Goal: Navigation & Orientation: Find specific page/section

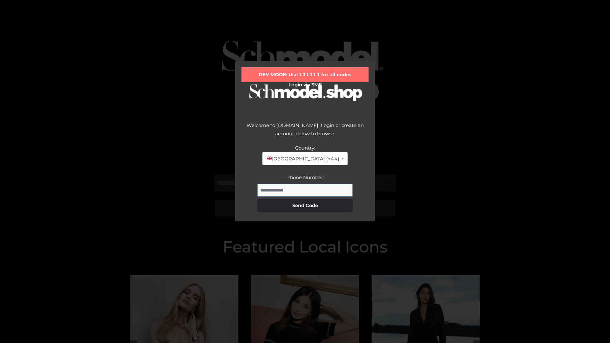
click at [305, 190] on input "Phone Number:" at bounding box center [304, 190] width 95 height 13
type input "**********"
click at [305, 205] on button "Send Code" at bounding box center [304, 205] width 95 height 13
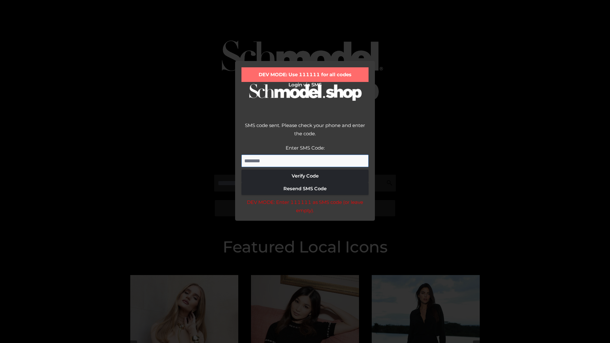
click at [305, 161] on input "Enter SMS Code:" at bounding box center [305, 161] width 127 height 13
type input "******"
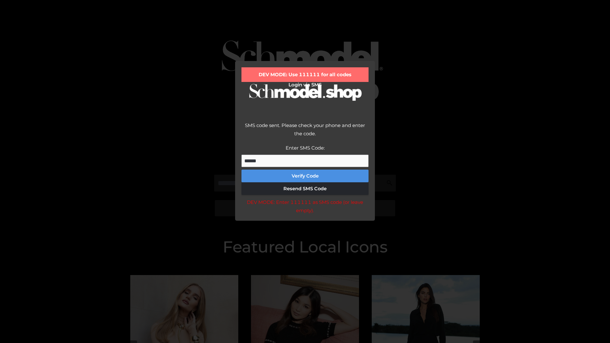
click at [305, 176] on button "Verify Code" at bounding box center [305, 176] width 127 height 13
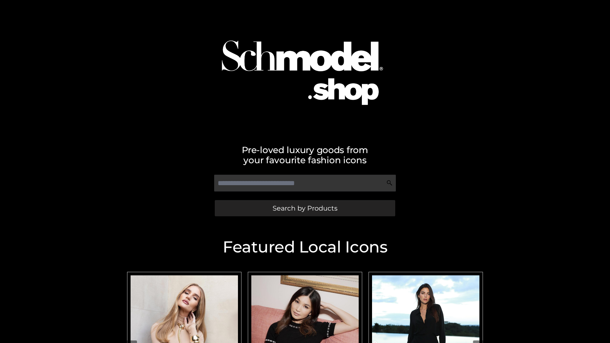
click at [305, 208] on span "Search by Products" at bounding box center [305, 208] width 65 height 7
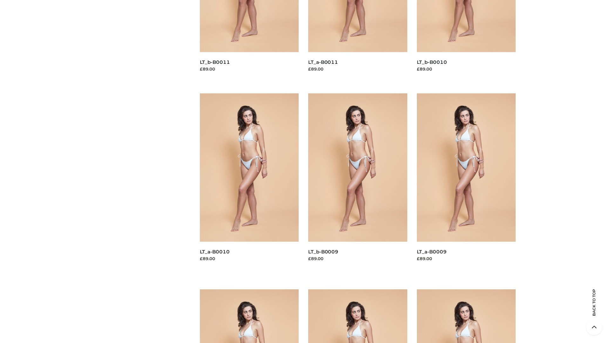
scroll to position [1675, 0]
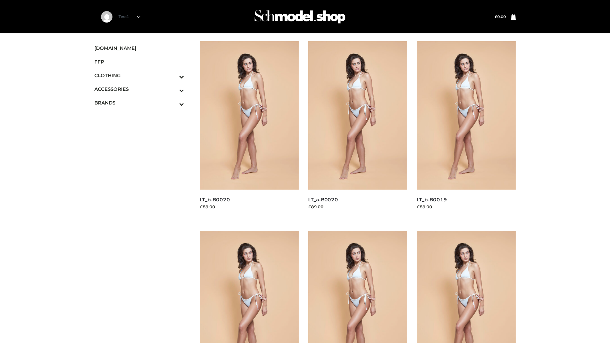
scroll to position [517, 0]
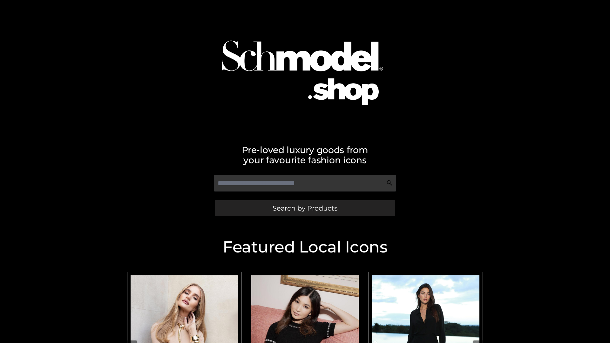
click at [305, 208] on span "Search by Products" at bounding box center [305, 208] width 65 height 7
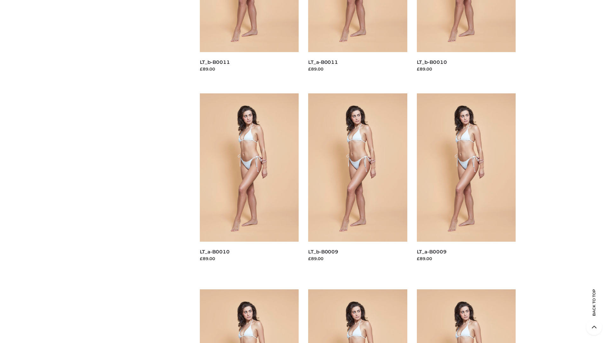
scroll to position [1675, 0]
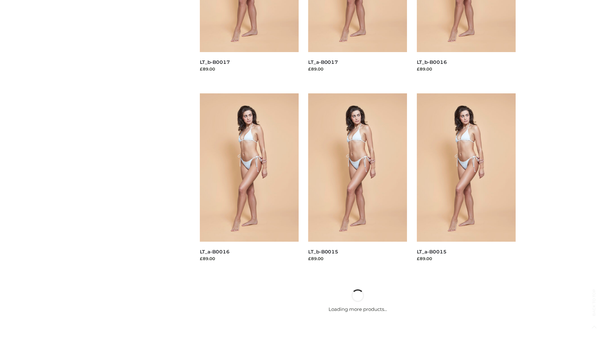
scroll to position [517, 0]
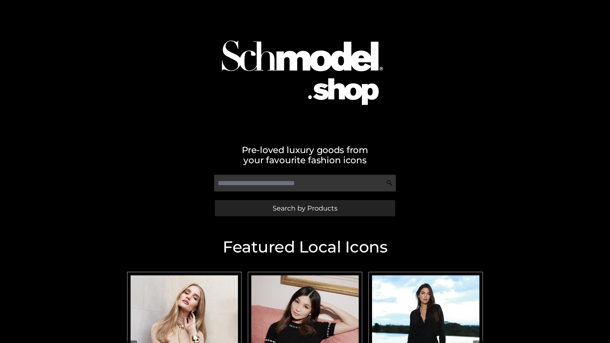
click at [305, 208] on span "Search by Products" at bounding box center [305, 208] width 65 height 7
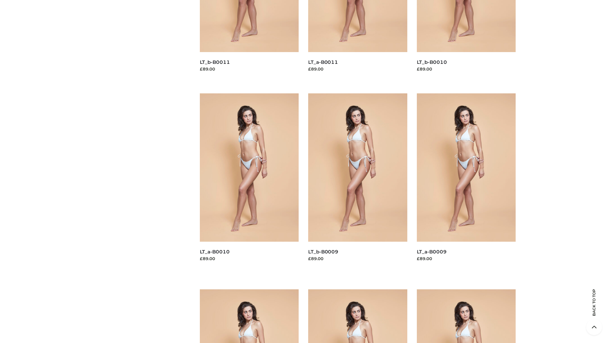
scroll to position [1675, 0]
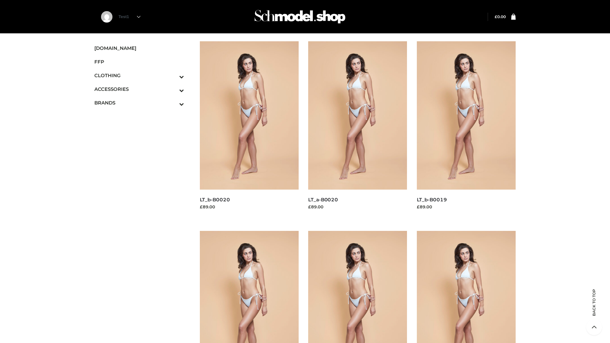
scroll to position [517, 0]
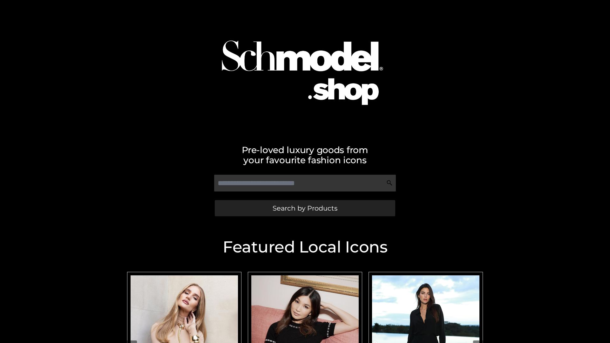
click at [305, 208] on span "Search by Products" at bounding box center [305, 208] width 65 height 7
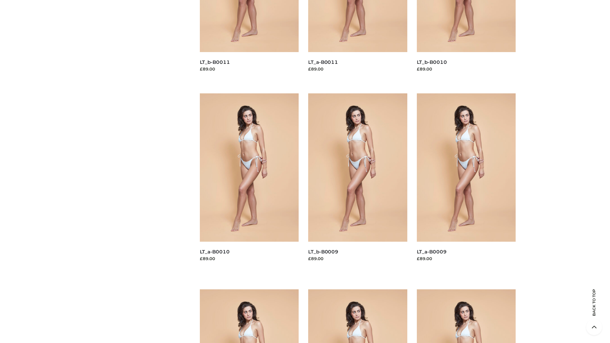
scroll to position [1675, 0]
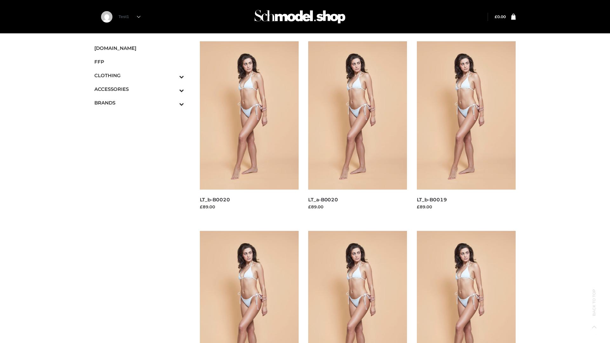
scroll to position [517, 0]
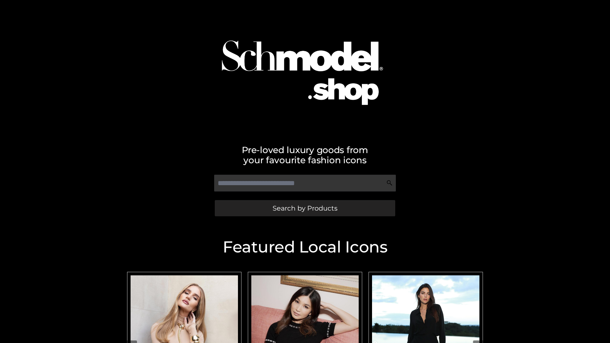
click at [305, 208] on span "Search by Products" at bounding box center [305, 208] width 65 height 7
